Goal: Download file/media

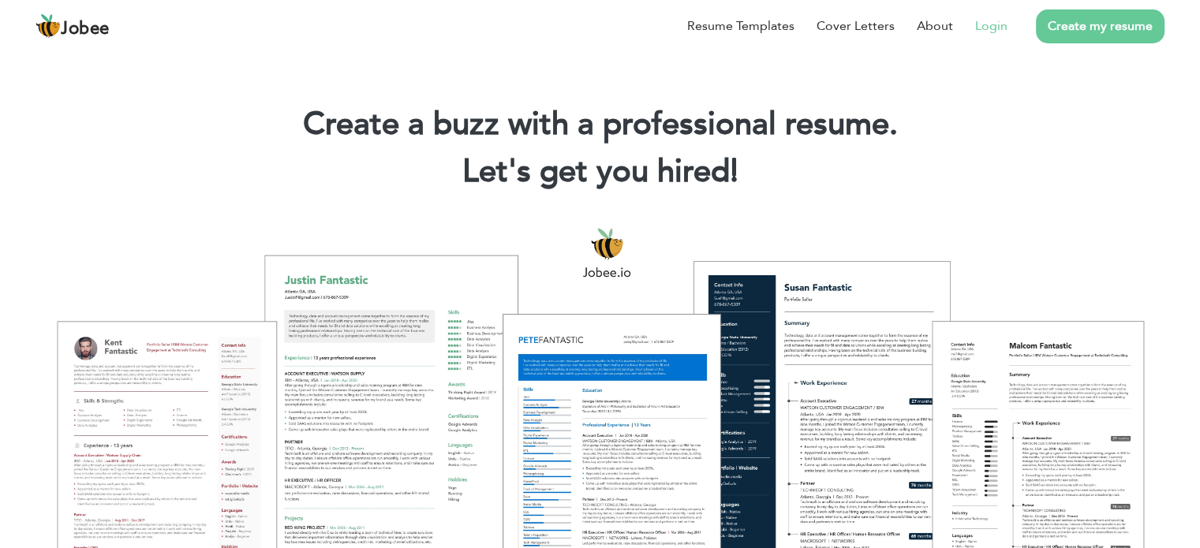
click at [994, 24] on link "Login" at bounding box center [991, 26] width 32 height 19
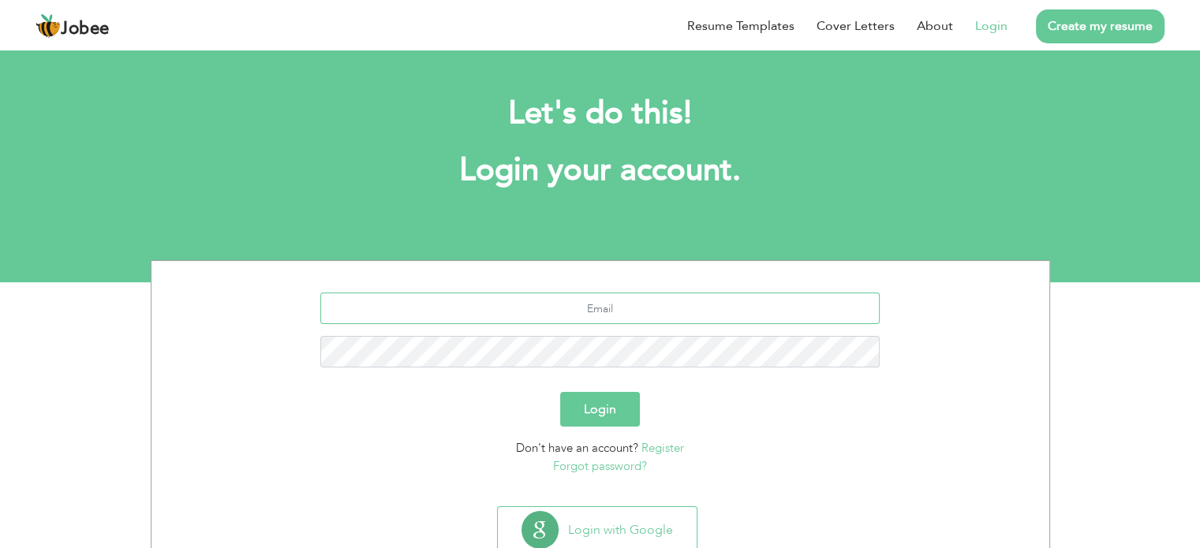
click at [599, 308] on input "text" at bounding box center [599, 309] width 559 height 32
type input "[EMAIL_ADDRESS][DOMAIN_NAME]"
click at [599, 408] on button "Login" at bounding box center [600, 409] width 80 height 35
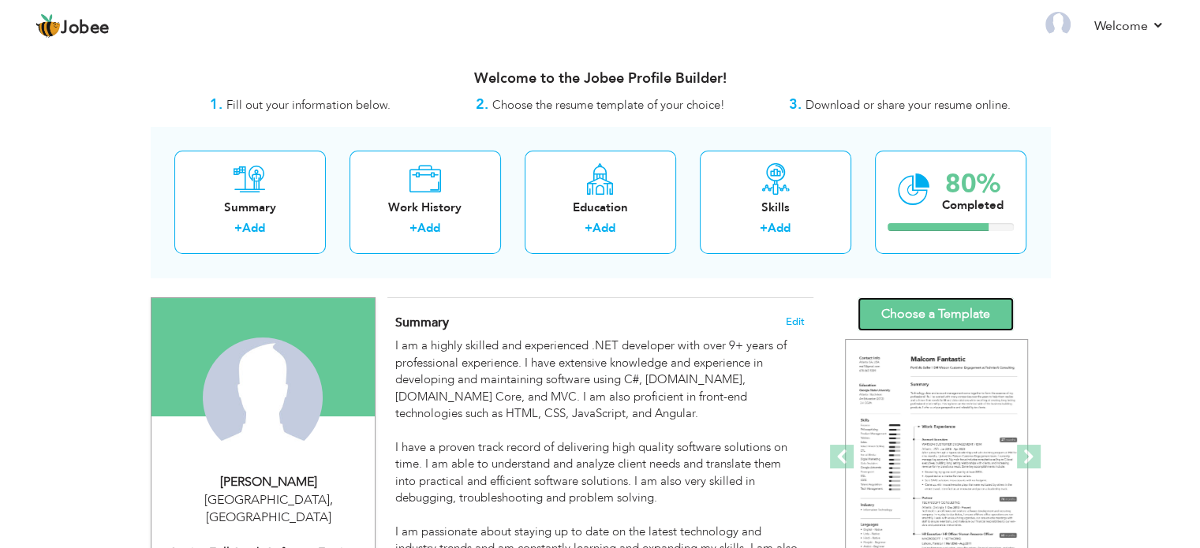
click at [937, 320] on link "Choose a Template" at bounding box center [935, 314] width 156 height 34
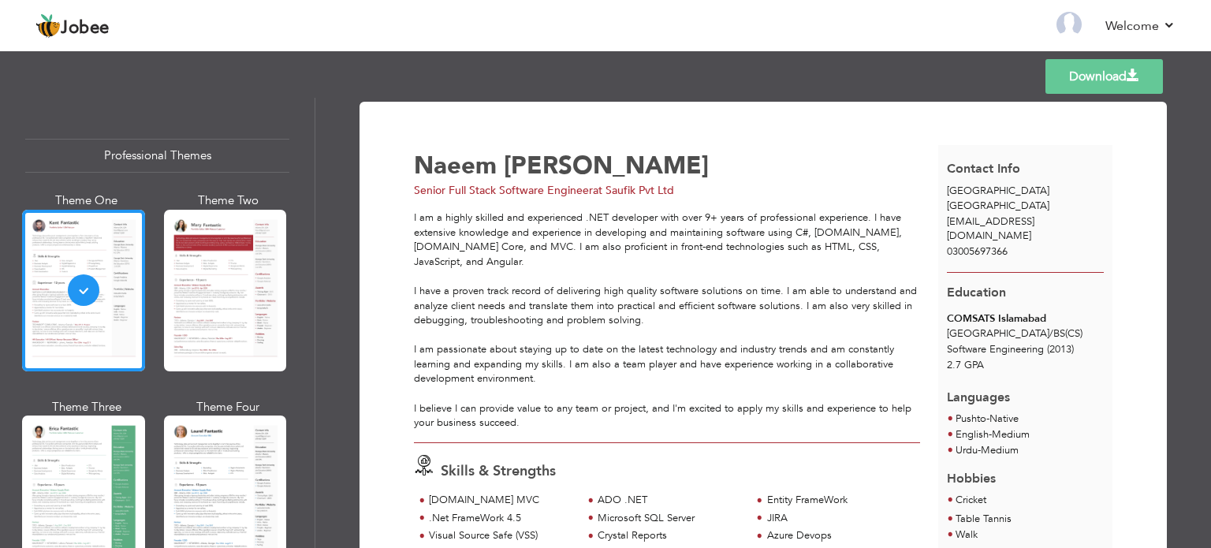
click at [1076, 83] on link "Download" at bounding box center [1105, 76] width 118 height 35
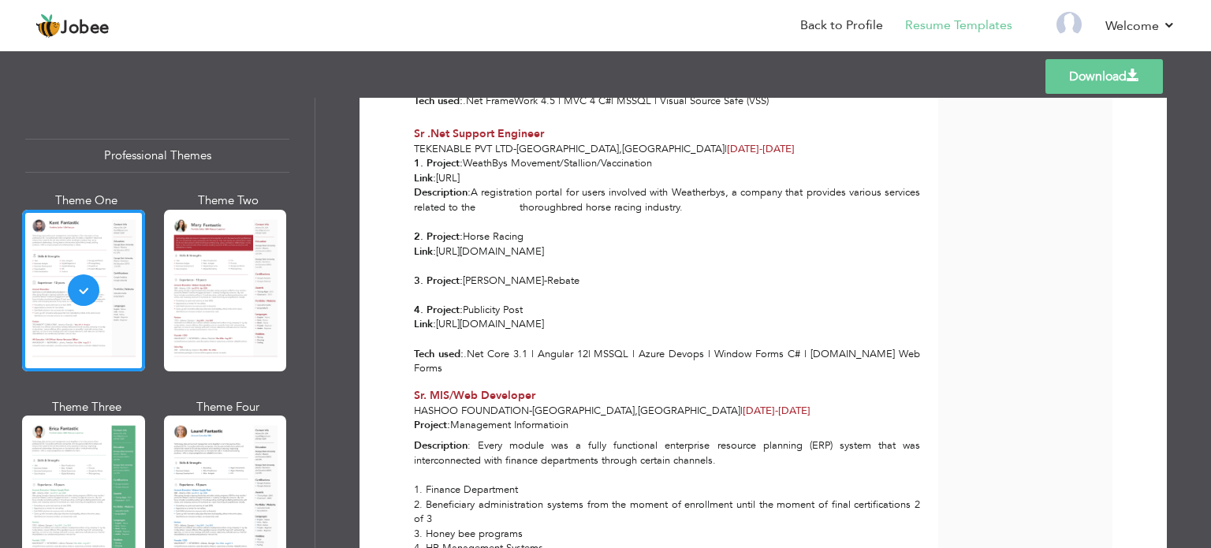
scroll to position [1532, 0]
